Goal: Navigation & Orientation: Find specific page/section

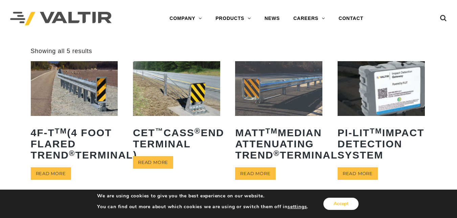
click at [332, 202] on button "Accept" at bounding box center [340, 204] width 35 height 12
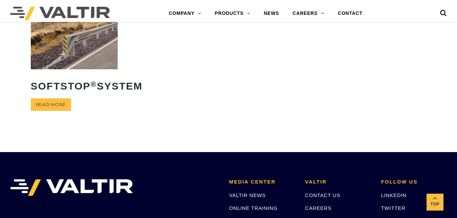
scroll to position [191, 0]
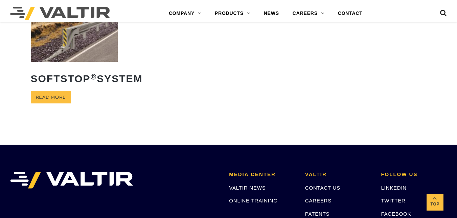
click at [93, 62] on img at bounding box center [74, 34] width 87 height 54
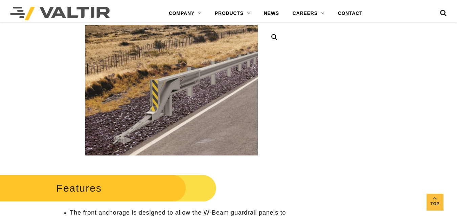
scroll to position [191, 0]
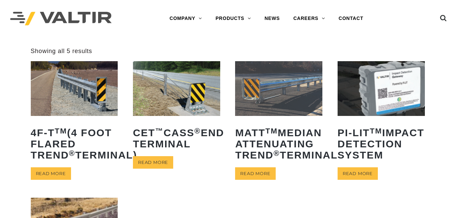
click at [58, 78] on img at bounding box center [74, 88] width 87 height 54
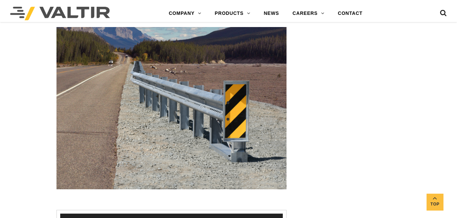
scroll to position [758, 0]
